Goal: Obtain resource: Obtain resource

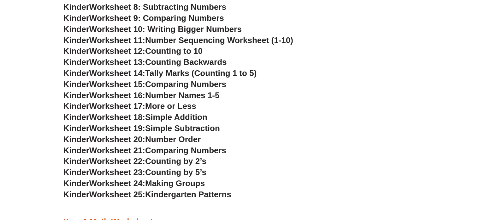
scroll to position [379, 0]
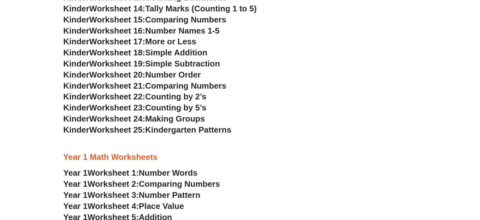
click at [165, 171] on span "Number Words" at bounding box center [168, 172] width 59 height 9
click at [151, 185] on span "Comparing Numbers" at bounding box center [179, 183] width 81 height 9
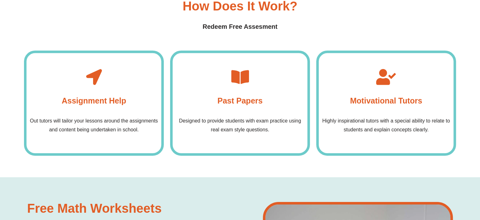
scroll to position [2060, 0]
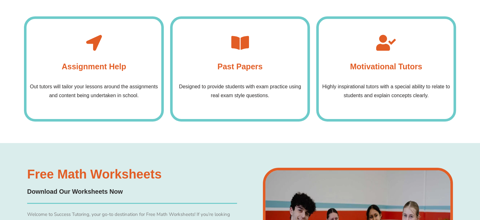
click at [239, 45] on icon at bounding box center [241, 43] width 16 height 16
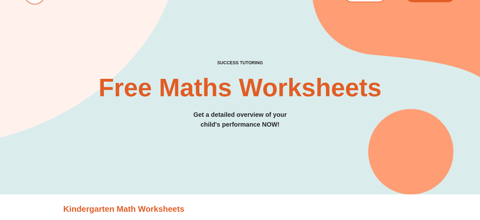
scroll to position [0, 0]
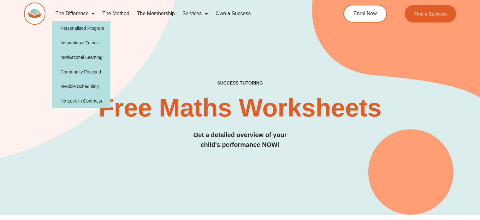
click at [94, 12] on span "Menu" at bounding box center [91, 13] width 6 height 11
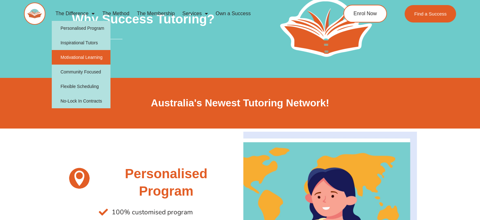
click at [100, 61] on link "Motivational Learning" at bounding box center [81, 57] width 59 height 15
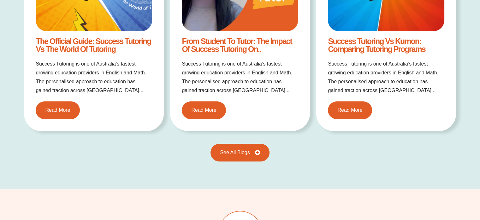
scroll to position [644, 0]
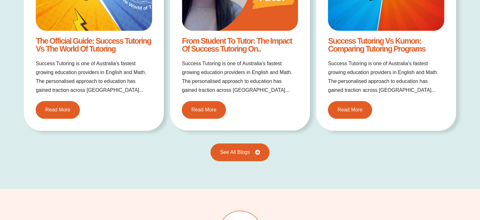
drag, startPoint x: 107, startPoint y: 26, endPoint x: 100, endPoint y: 31, distance: 8.0
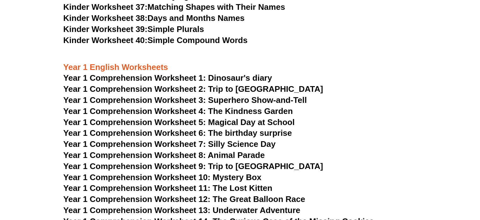
scroll to position [680, 0]
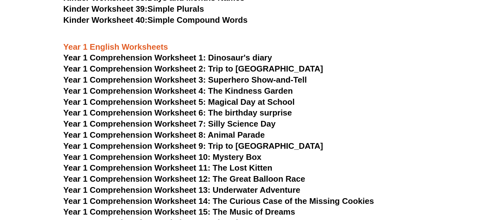
click at [214, 56] on span "Year 1 Comprehension Worksheet 1: Dinosaur's diary" at bounding box center [167, 57] width 209 height 9
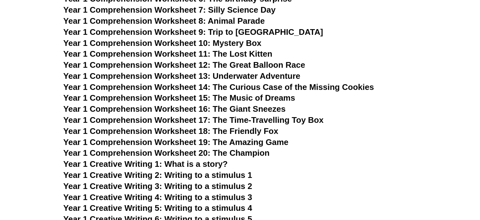
scroll to position [832, 0]
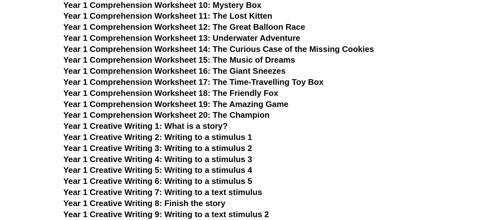
click at [181, 141] on span "Year 1 Creative Writing 2: Writing to a stimulus 1" at bounding box center [157, 136] width 189 height 9
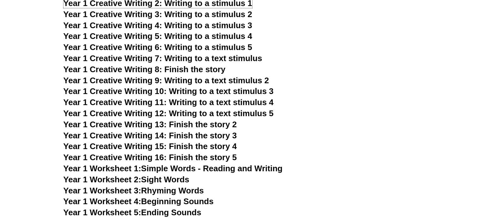
scroll to position [983, 0]
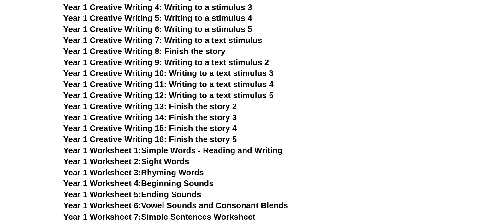
click at [186, 147] on link "Year 1 Worksheet 1: Simple Words - Reading and Writing" at bounding box center [173, 149] width 220 height 9
click at [179, 161] on link "Year 1 Worksheet 2: Sight Words" at bounding box center [126, 160] width 126 height 9
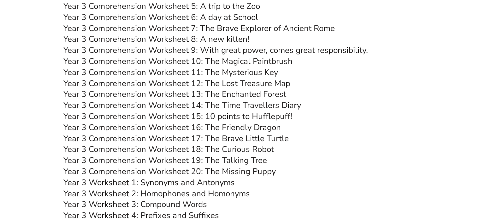
scroll to position [1881, 0]
